Goal: Task Accomplishment & Management: Use online tool/utility

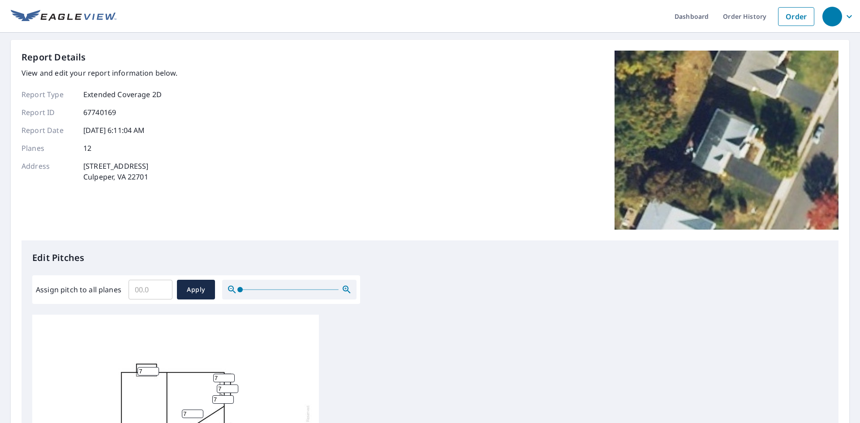
click at [153, 285] on input "Assign pitch to all planes" at bounding box center [151, 289] width 44 height 25
click at [162, 286] on input "0.1" at bounding box center [151, 289] width 44 height 25
click at [162, 286] on input "0.2" at bounding box center [151, 289] width 44 height 25
click at [162, 286] on input "0.3" at bounding box center [151, 289] width 44 height 25
click at [162, 286] on input "0.4" at bounding box center [151, 289] width 44 height 25
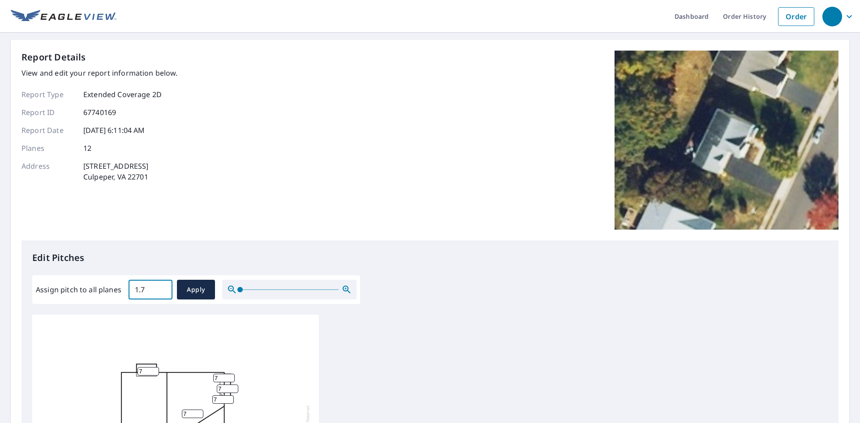
click at [162, 286] on input "1.7" at bounding box center [151, 289] width 44 height 25
click at [162, 286] on input "1.8" at bounding box center [151, 289] width 44 height 25
click at [162, 286] on input "1.9" at bounding box center [151, 289] width 44 height 25
click at [162, 286] on input "2" at bounding box center [151, 289] width 44 height 25
click at [162, 286] on input "2.1" at bounding box center [151, 289] width 44 height 25
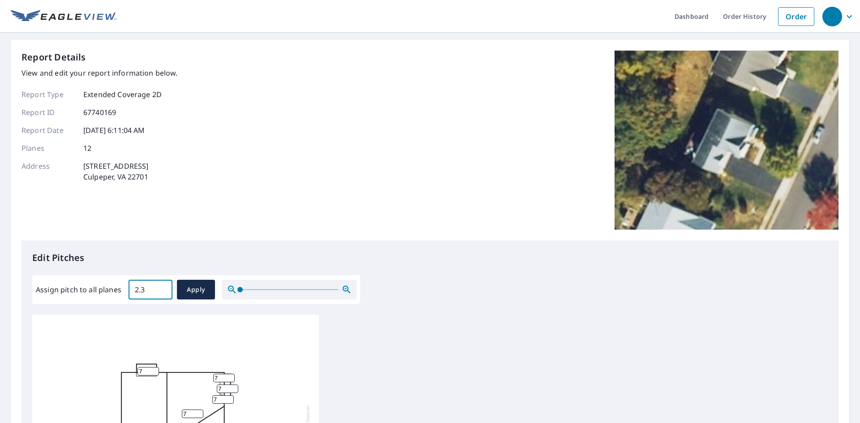
click at [162, 286] on input "2.4" at bounding box center [151, 289] width 44 height 25
click at [162, 286] on input "3.7" at bounding box center [151, 289] width 44 height 25
click at [162, 286] on input "3.8" at bounding box center [151, 289] width 44 height 25
click at [162, 286] on input "3.9" at bounding box center [151, 289] width 44 height 25
click at [162, 286] on input "4.6" at bounding box center [151, 289] width 44 height 25
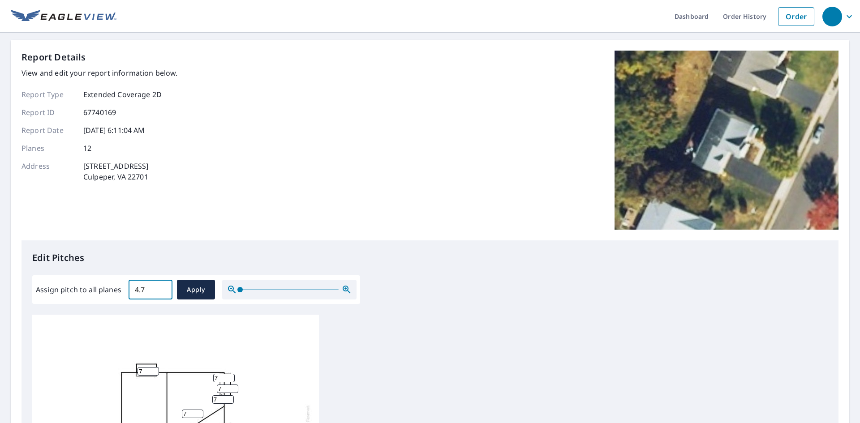
click at [162, 286] on input "4.7" at bounding box center [151, 289] width 44 height 25
click at [162, 286] on input "4.8" at bounding box center [151, 289] width 44 height 25
click at [162, 286] on input "4.9" at bounding box center [151, 289] width 44 height 25
click at [162, 286] on input "5" at bounding box center [151, 289] width 44 height 25
click at [162, 286] on input "5.1" at bounding box center [151, 289] width 44 height 25
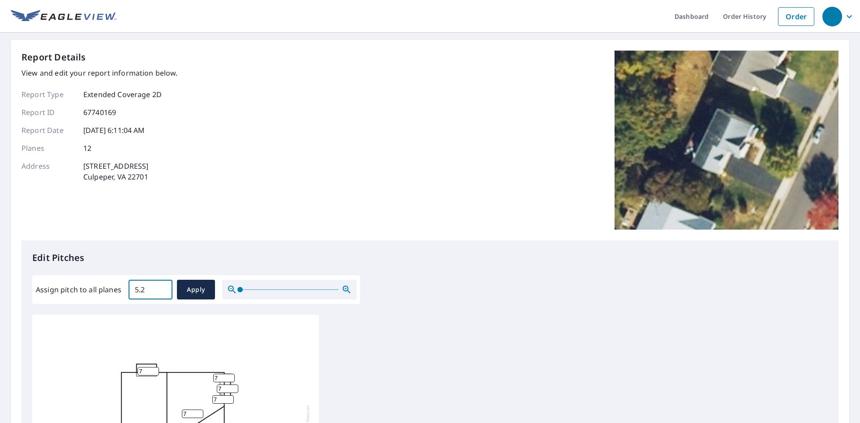
click at [162, 286] on input "5.2" at bounding box center [151, 289] width 44 height 25
click at [162, 286] on input "5.3" at bounding box center [151, 289] width 44 height 25
click at [162, 286] on input "6.6" at bounding box center [151, 289] width 44 height 25
click at [162, 286] on input "6.7" at bounding box center [151, 289] width 44 height 25
click at [162, 286] on input "6.8" at bounding box center [151, 289] width 44 height 25
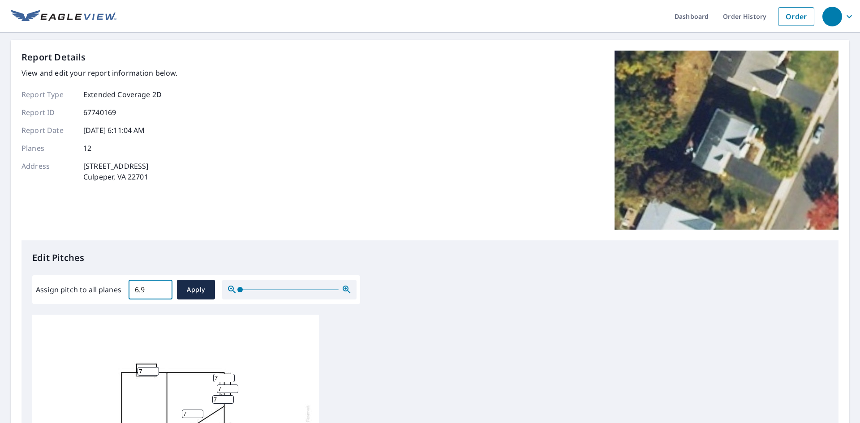
click at [162, 286] on input "6.9" at bounding box center [151, 289] width 44 height 25
click at [162, 286] on input "7" at bounding box center [151, 289] width 44 height 25
click at [184, 293] on span "Apply" at bounding box center [196, 290] width 24 height 11
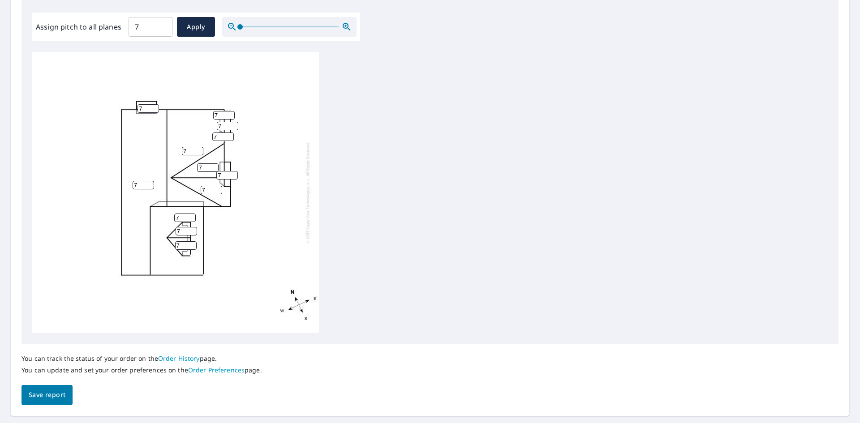
scroll to position [286, 0]
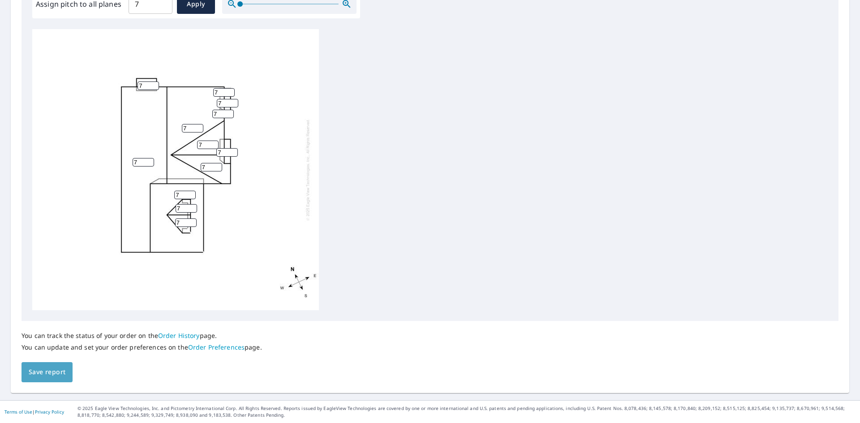
click at [62, 374] on span "Save report" at bounding box center [47, 372] width 37 height 11
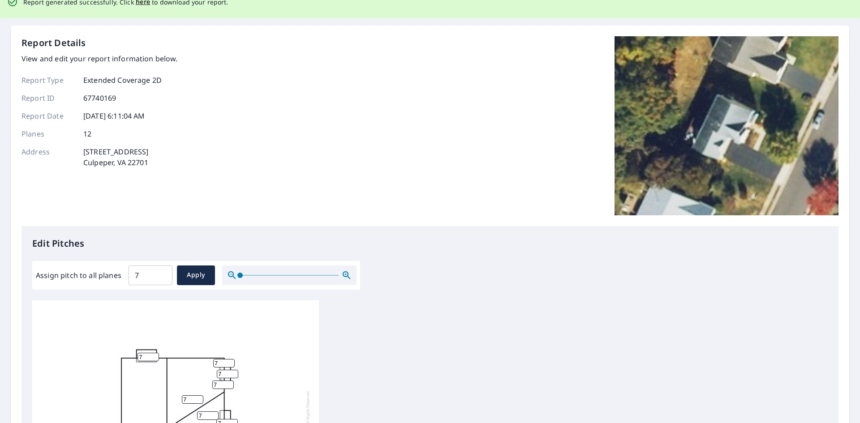
scroll to position [0, 0]
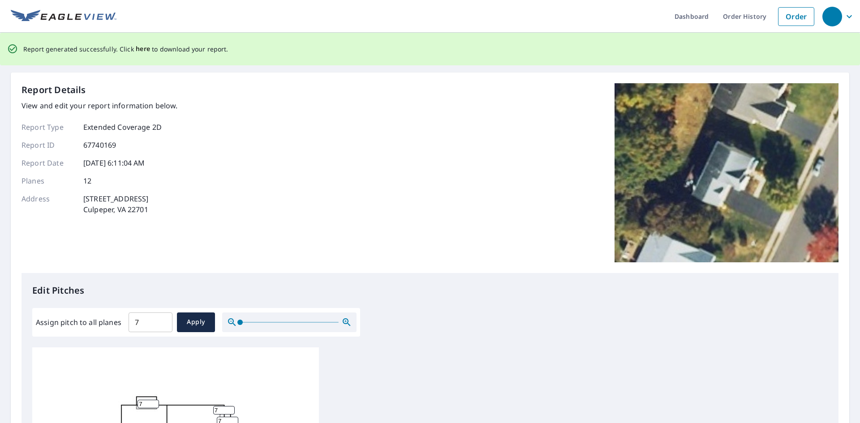
click at [143, 49] on span "here" at bounding box center [143, 48] width 15 height 11
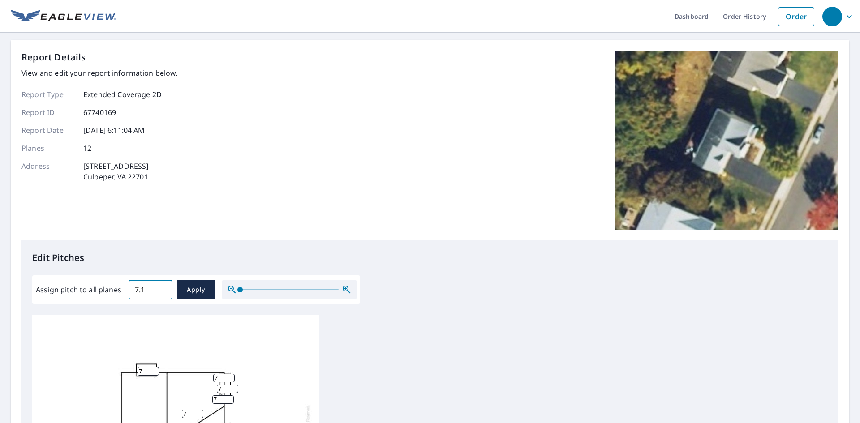
click at [160, 286] on input "7.1" at bounding box center [151, 289] width 44 height 25
click at [160, 286] on input "7.2" at bounding box center [151, 289] width 44 height 25
click at [160, 286] on input "7.3" at bounding box center [151, 289] width 44 height 25
click at [160, 286] on input "7.4" at bounding box center [151, 289] width 44 height 25
click at [160, 286] on input "7.5" at bounding box center [151, 289] width 44 height 25
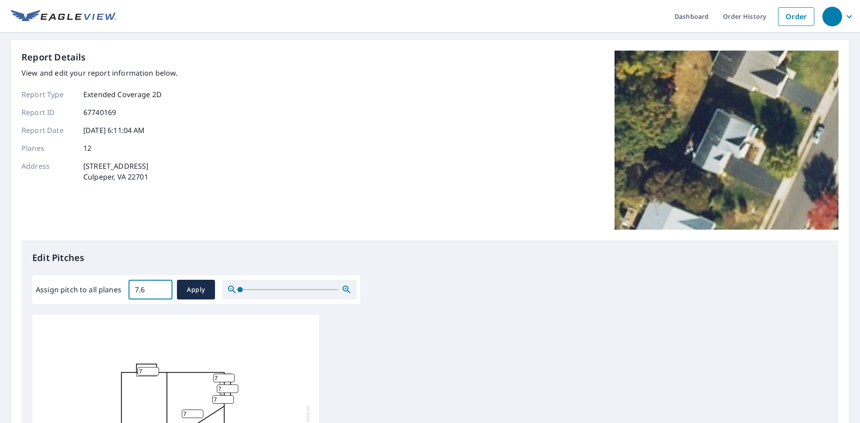
click at [160, 286] on input "7.6" at bounding box center [151, 289] width 44 height 25
click at [160, 286] on input "7.7" at bounding box center [151, 289] width 44 height 25
click at [160, 286] on input "7.8" at bounding box center [151, 289] width 44 height 25
click at [160, 286] on input "7.9" at bounding box center [151, 289] width 44 height 25
type input "8"
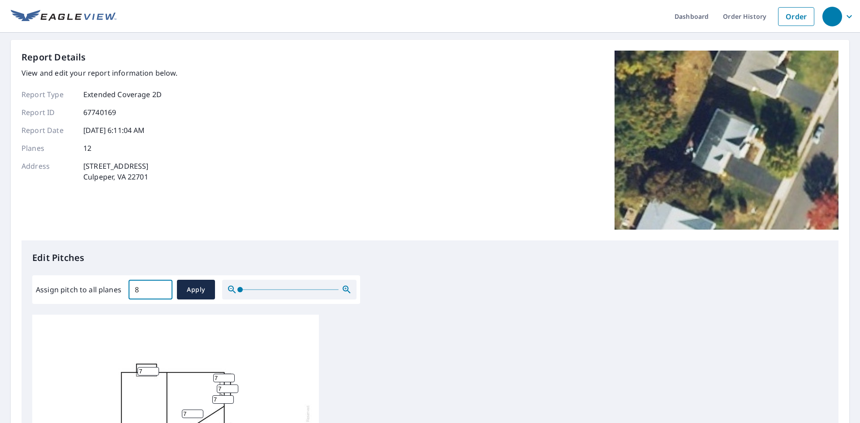
click at [160, 286] on input "8" at bounding box center [151, 289] width 44 height 25
click at [186, 293] on span "Apply" at bounding box center [196, 290] width 24 height 11
type input "8"
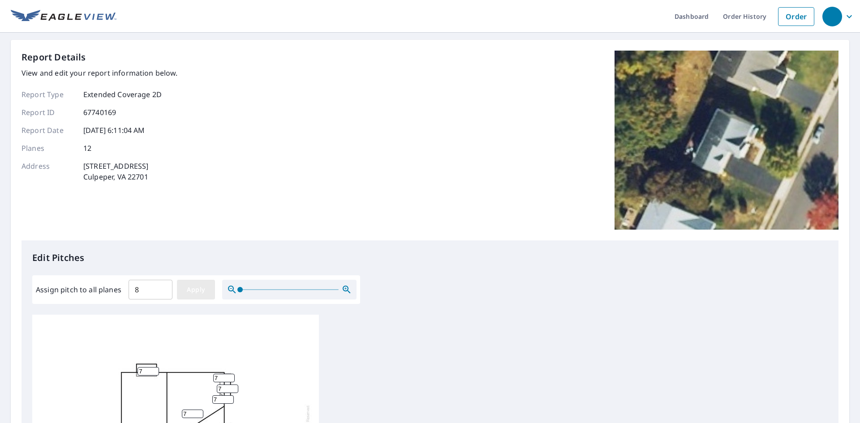
type input "8"
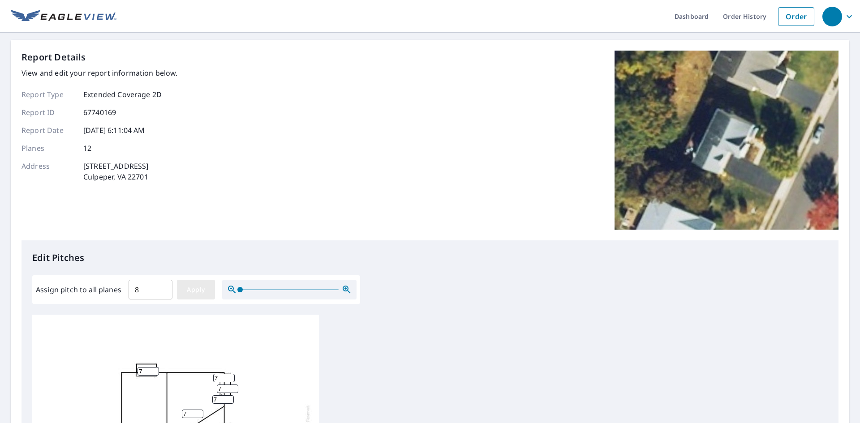
type input "8"
click at [190, 289] on span "Apply" at bounding box center [196, 290] width 24 height 11
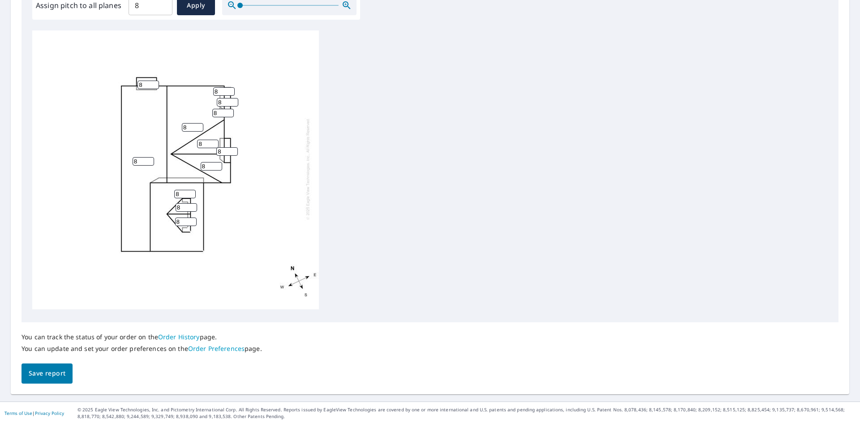
scroll to position [286, 0]
click at [52, 370] on span "Save report" at bounding box center [47, 372] width 37 height 11
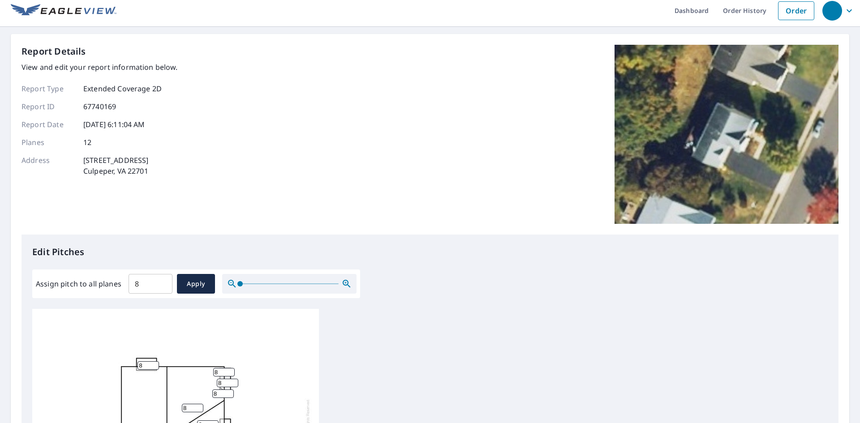
scroll to position [0, 0]
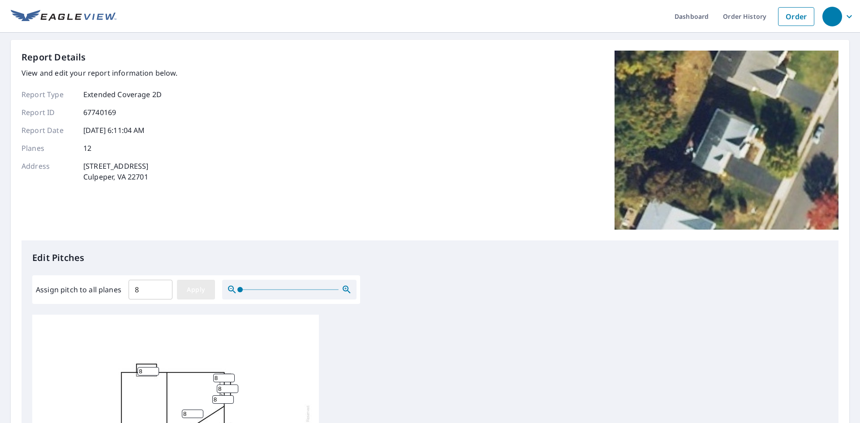
click at [189, 291] on span "Apply" at bounding box center [196, 290] width 24 height 11
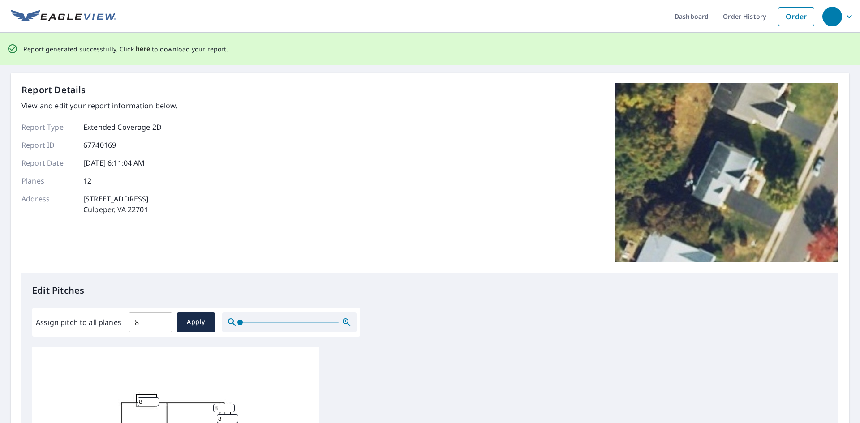
click at [138, 46] on span "here" at bounding box center [143, 48] width 15 height 11
